Goal: Information Seeking & Learning: Learn about a topic

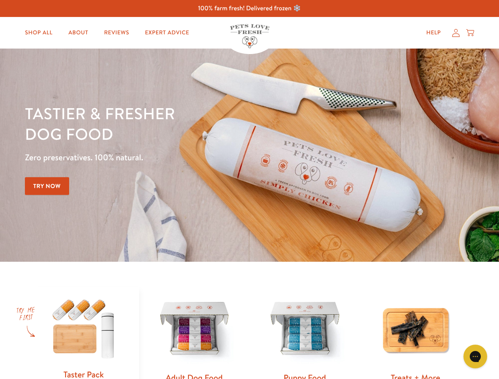
click at [249, 190] on div "Tastier & fresher dog food Zero preservatives. 100% natural. Try Now" at bounding box center [175, 155] width 300 height 104
click at [476, 357] on icon "Gorgias live chat" at bounding box center [476, 357] width 8 height 8
